Goal: Task Accomplishment & Management: Use online tool/utility

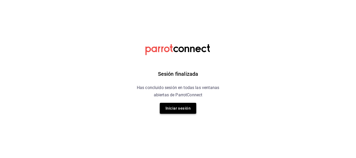
click at [180, 108] on button "Iniciar sesión" at bounding box center [178, 108] width 37 height 11
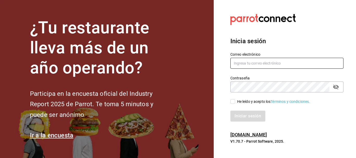
type input "[EMAIL_ADDRESS][DOMAIN_NAME]"
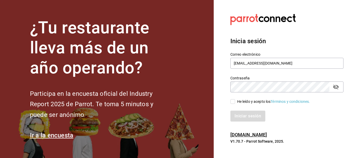
click at [231, 100] on input "He leído y acepto los Términos y condiciones." at bounding box center [233, 101] width 5 height 5
checkbox input "true"
click at [241, 117] on button "Iniciar sesión" at bounding box center [248, 116] width 35 height 11
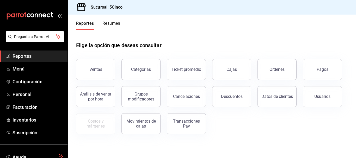
click at [116, 24] on button "Resumen" at bounding box center [112, 25] width 18 height 9
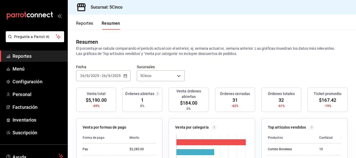
click at [0, 158] on nordpass-portal at bounding box center [0, 158] width 0 height 0
